Goal: Task Accomplishment & Management: Manage account settings

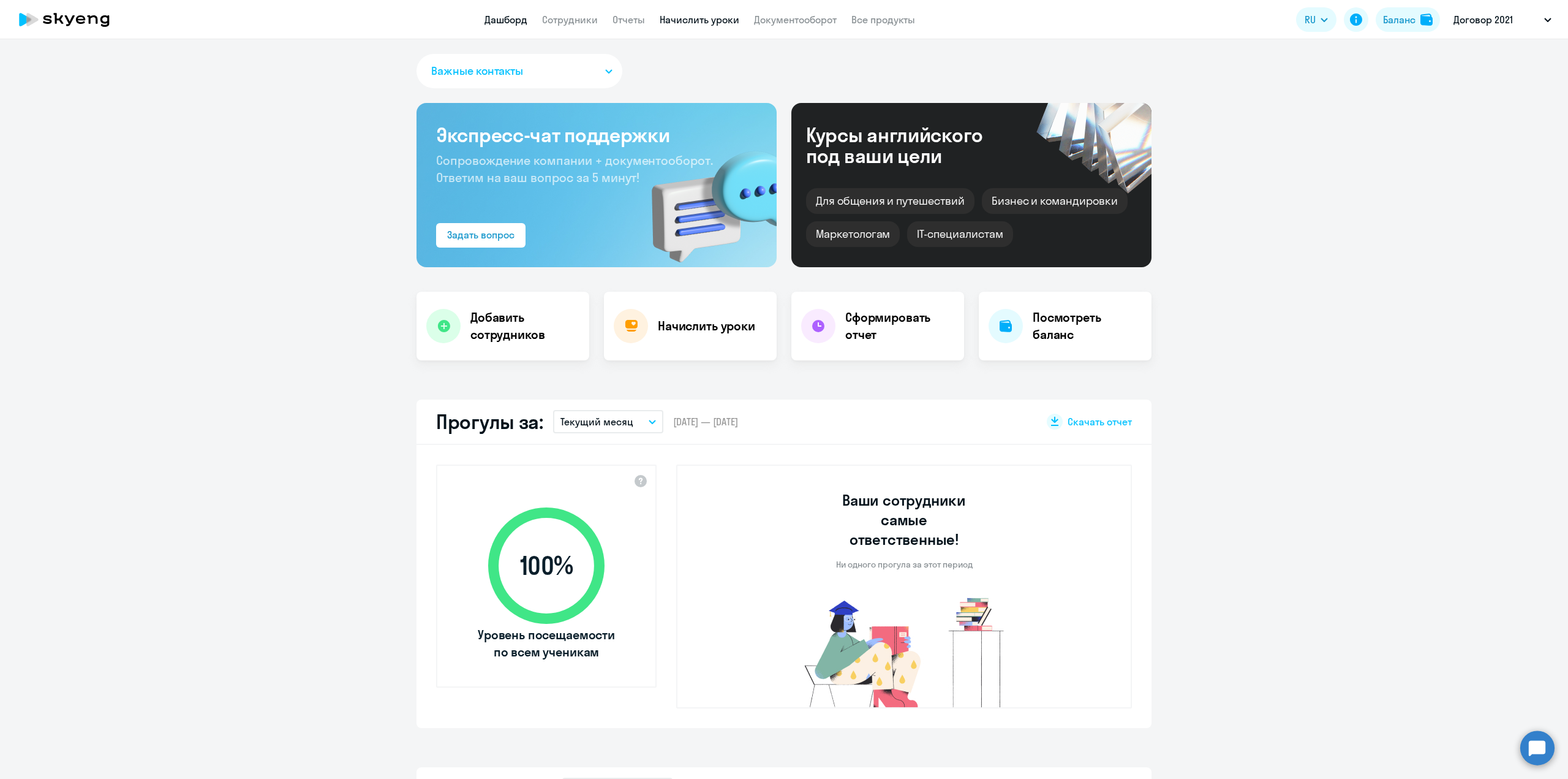
click at [722, 22] on link "Начислить уроки" at bounding box center [700, 19] width 80 height 12
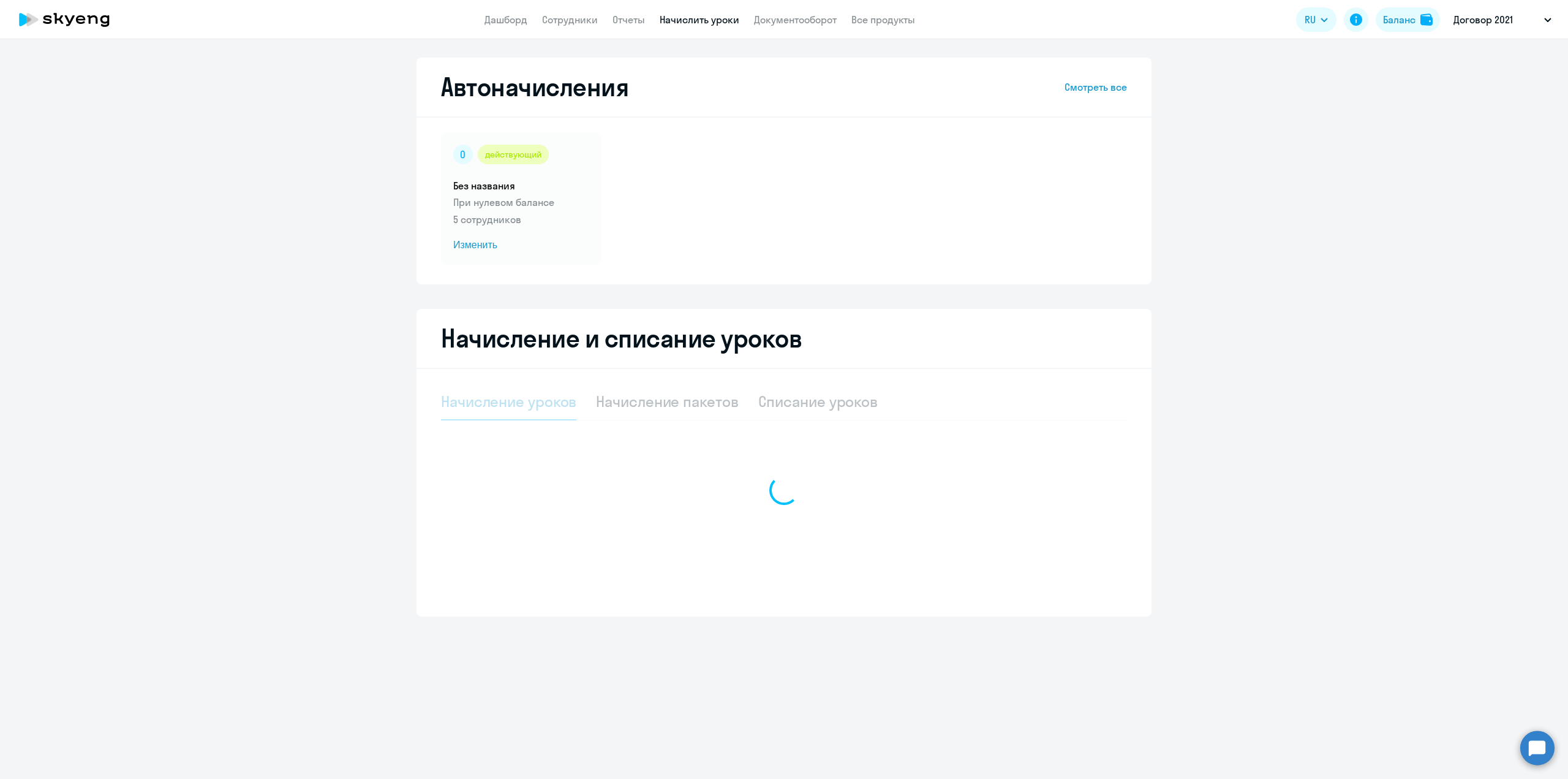
select select "10"
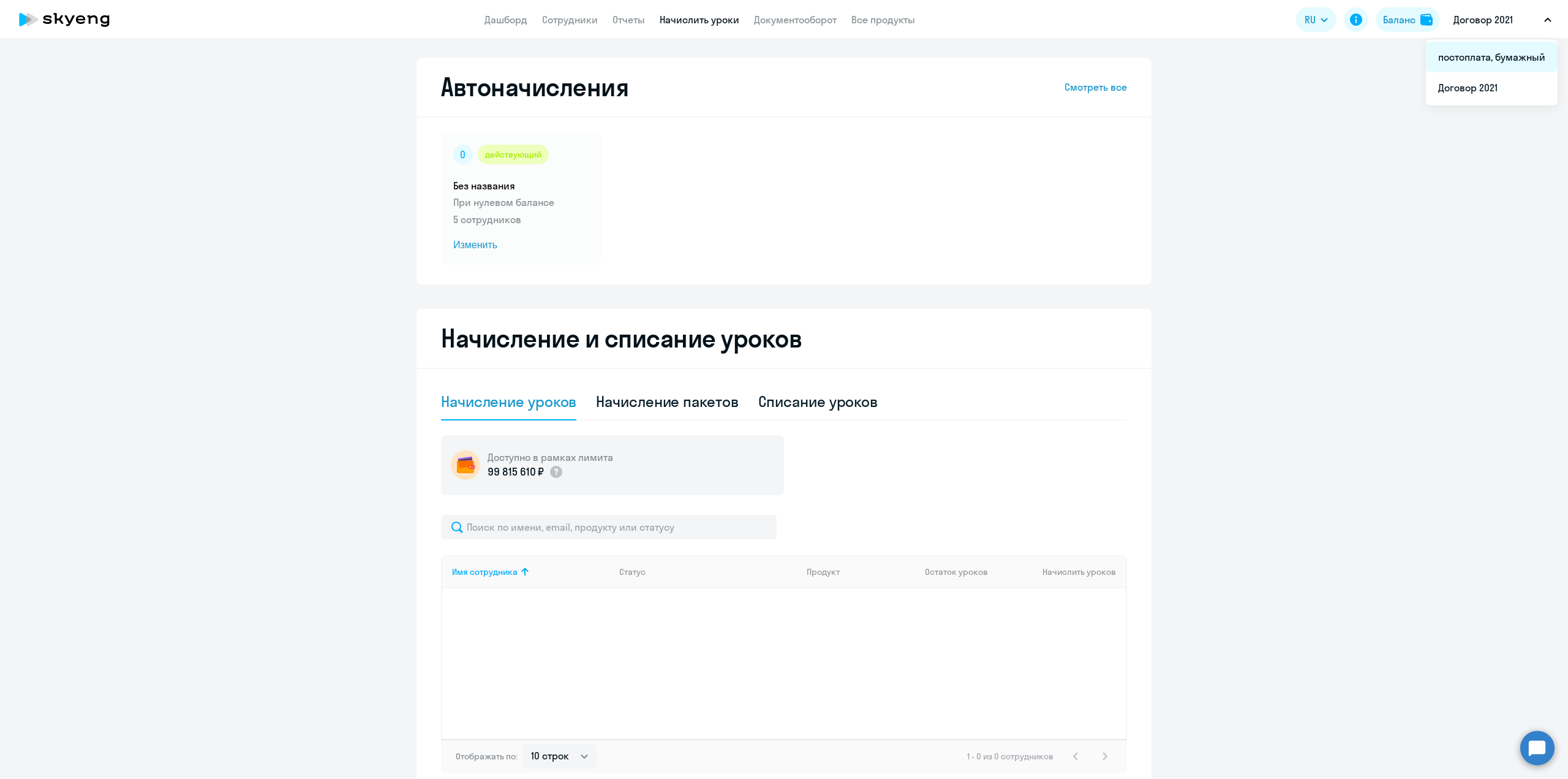
click at [1472, 62] on li "постоплата, бумажный" at bounding box center [1491, 57] width 132 height 30
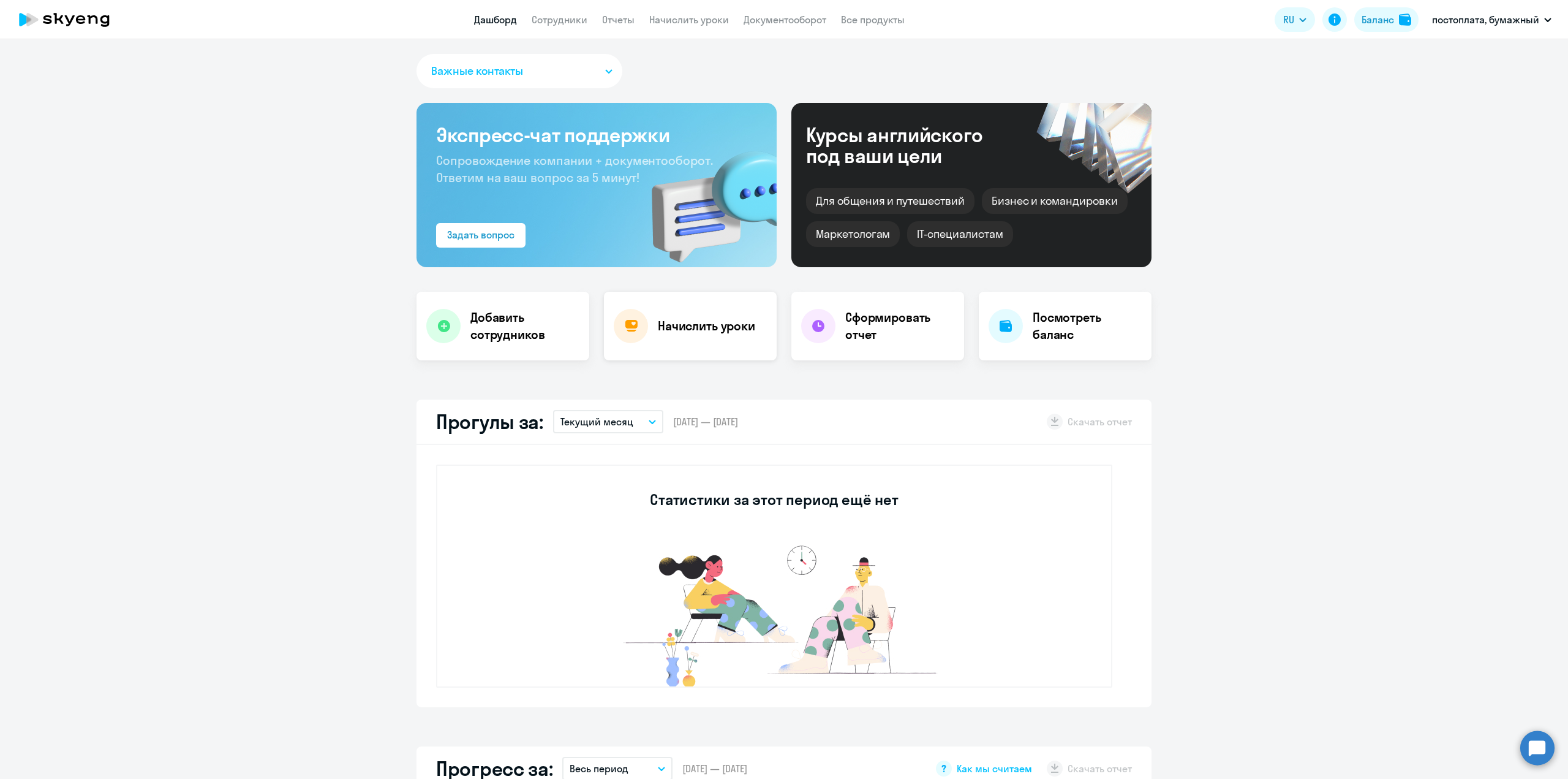
click at [680, 323] on h4 "Начислить уроки" at bounding box center [707, 326] width 97 height 17
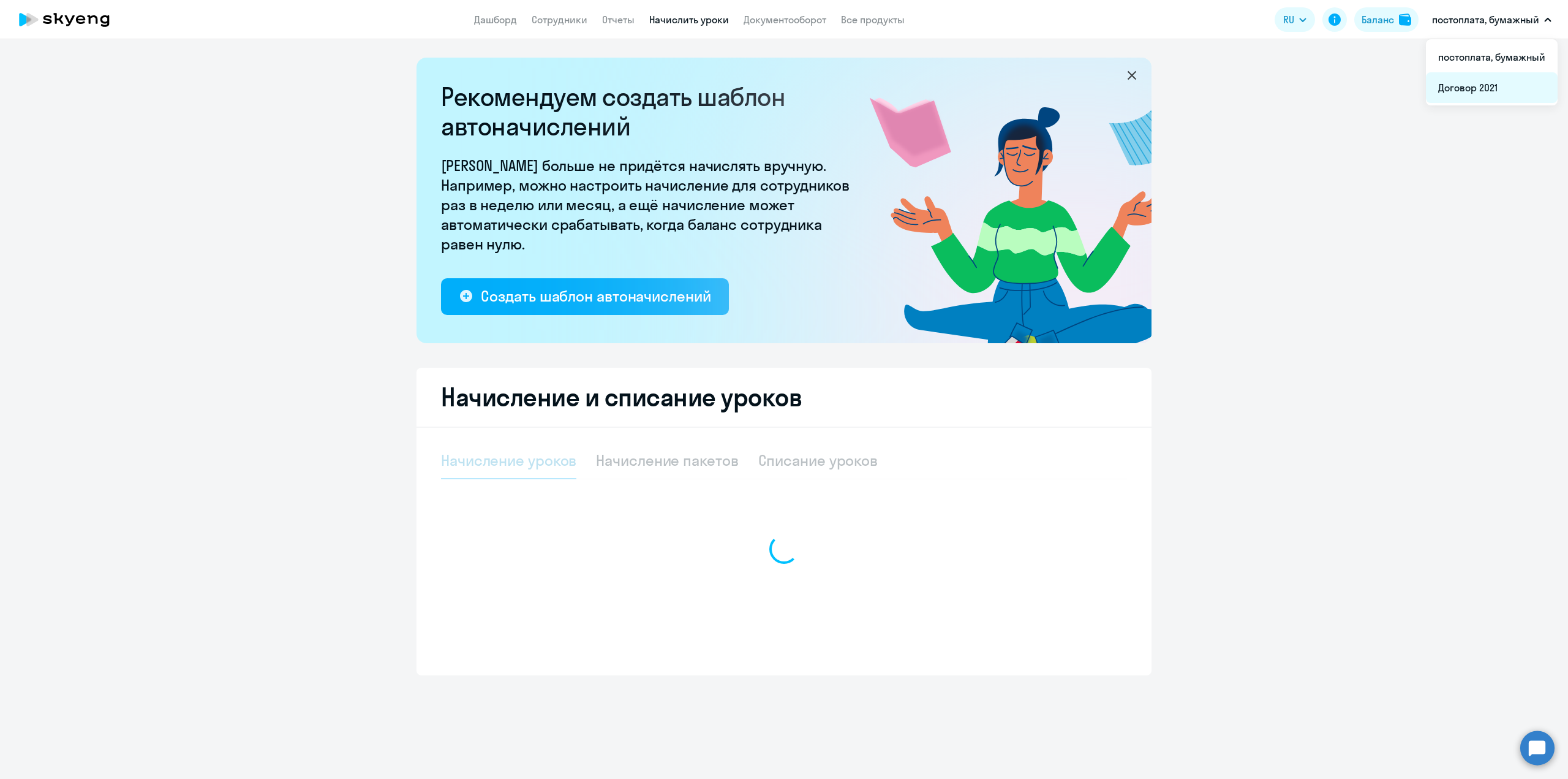
click at [1488, 87] on li "Договор 2021" at bounding box center [1491, 87] width 132 height 30
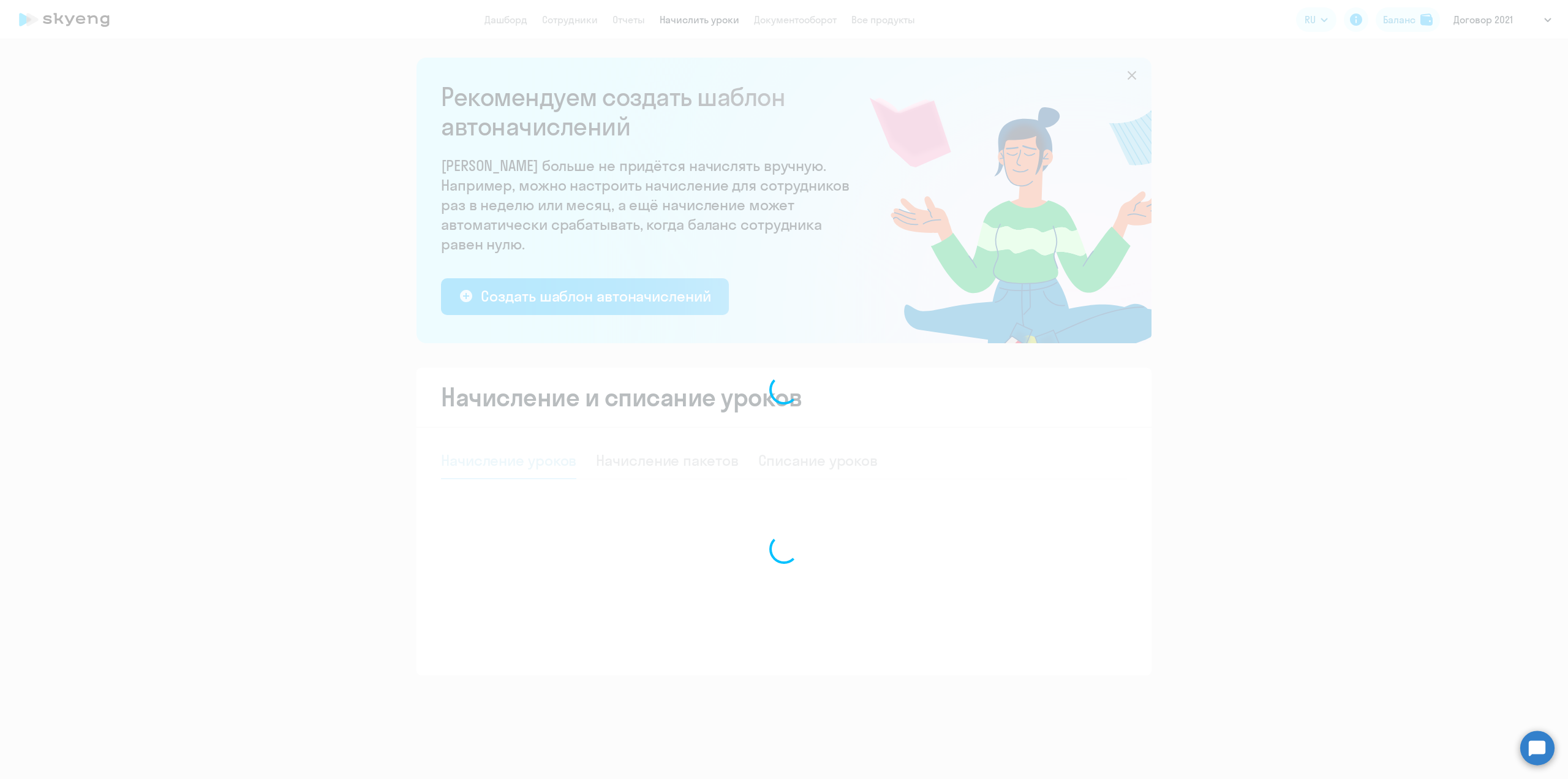
select select "10"
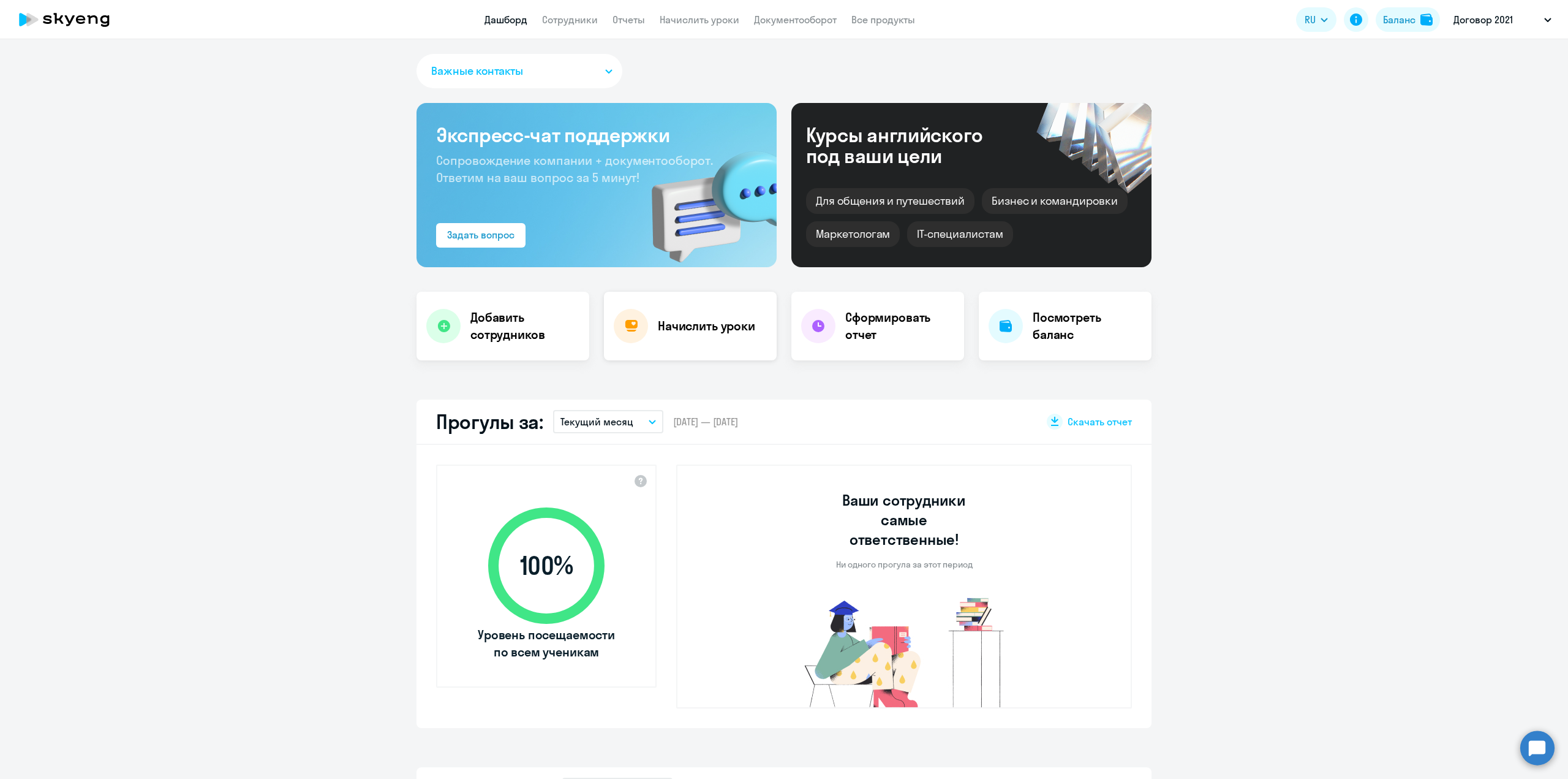
click at [694, 309] on div "Начислить уроки" at bounding box center [690, 326] width 173 height 68
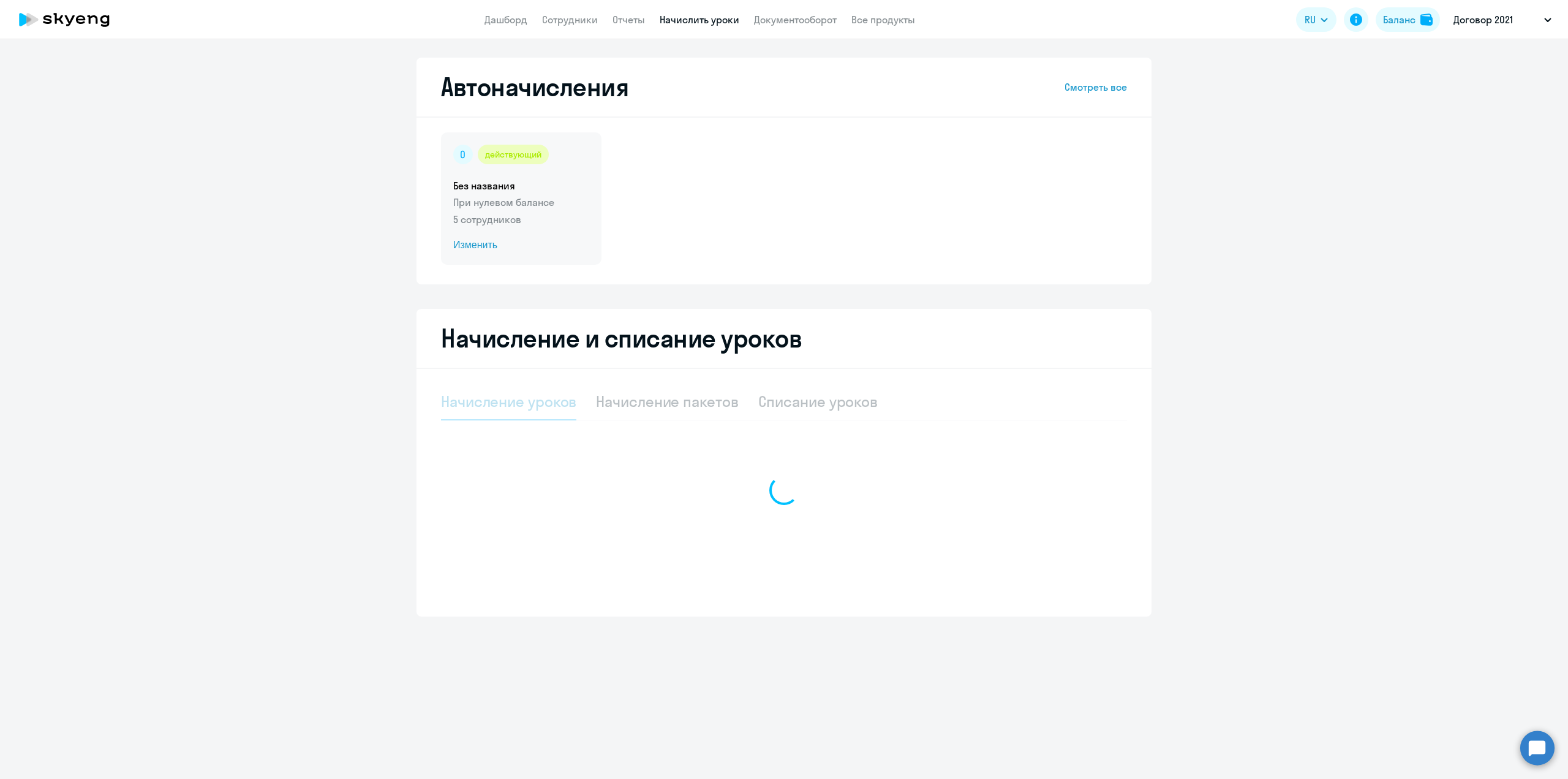
click at [540, 228] on div "действующий Без названия При нулевом балансе 5 сотрудников Изменить" at bounding box center [521, 198] width 161 height 132
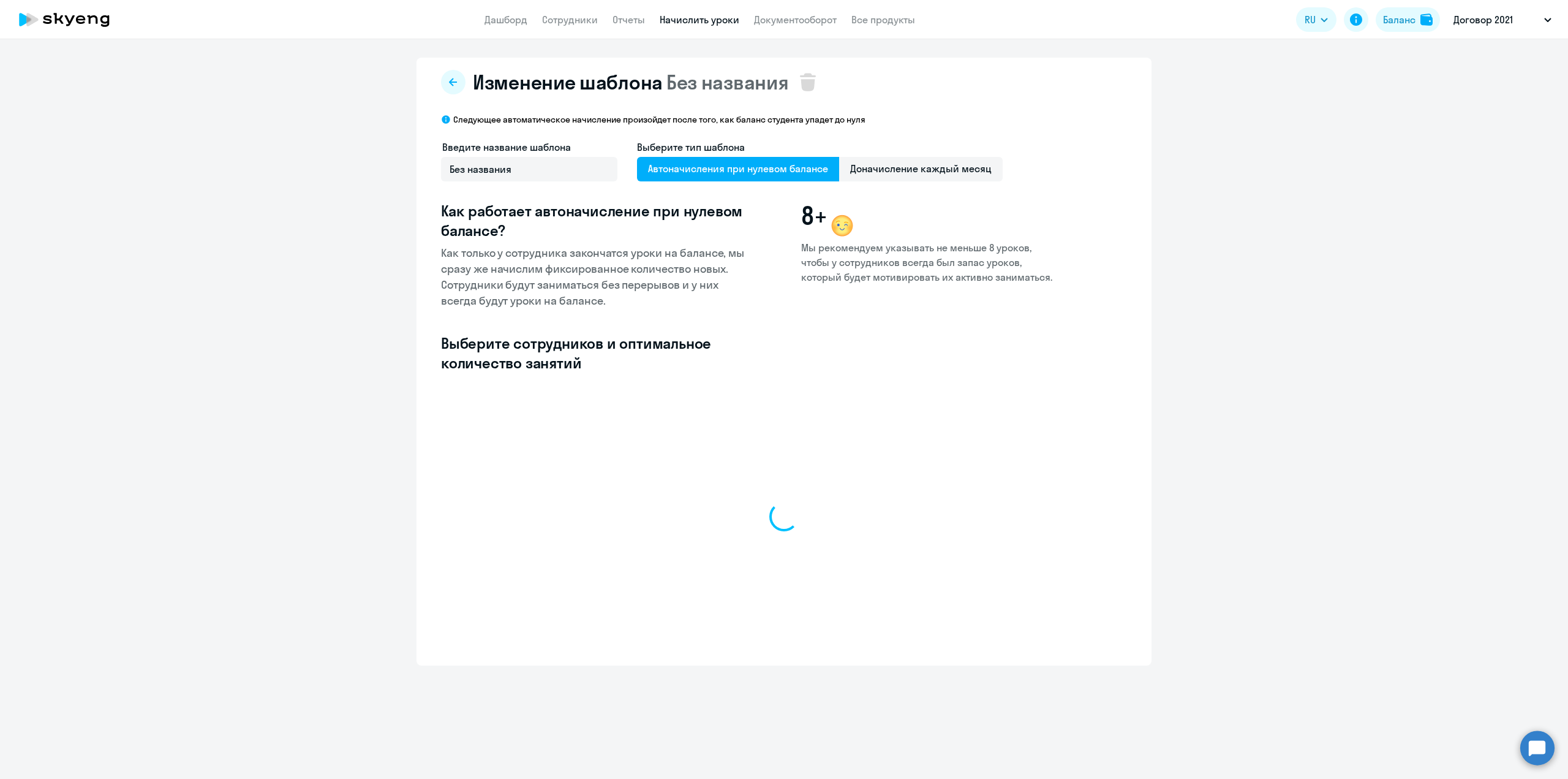
select select "10"
